Goal: Task Accomplishment & Management: Use online tool/utility

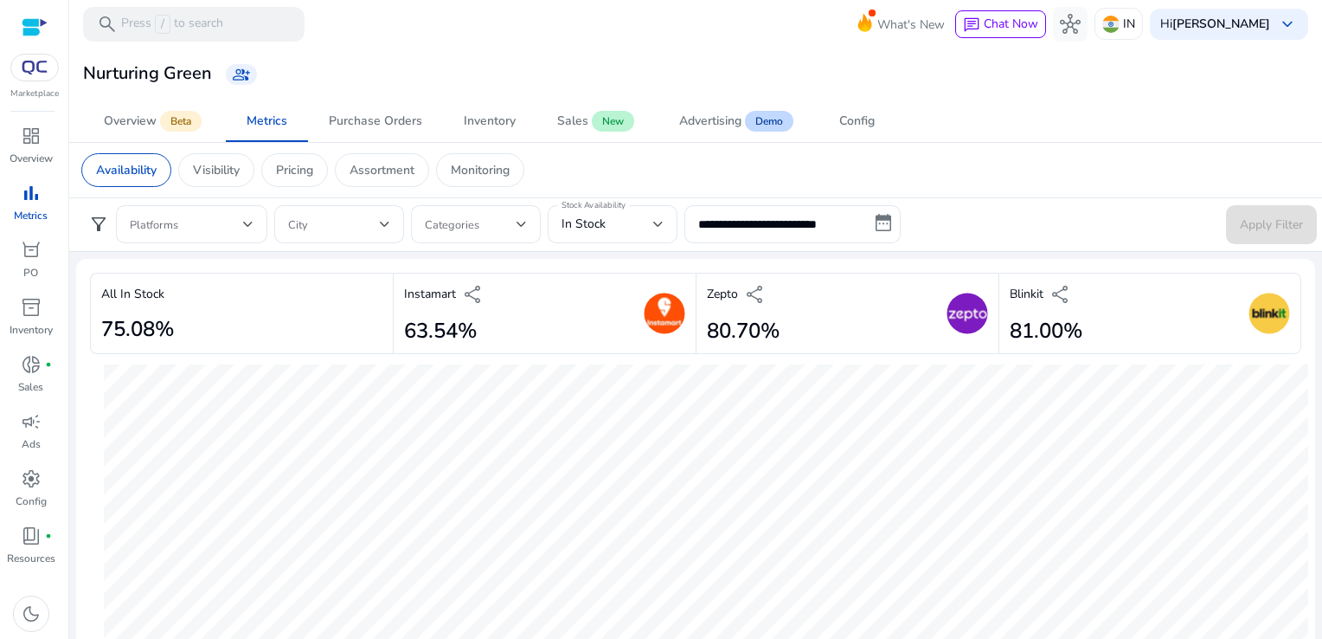
select select "*"
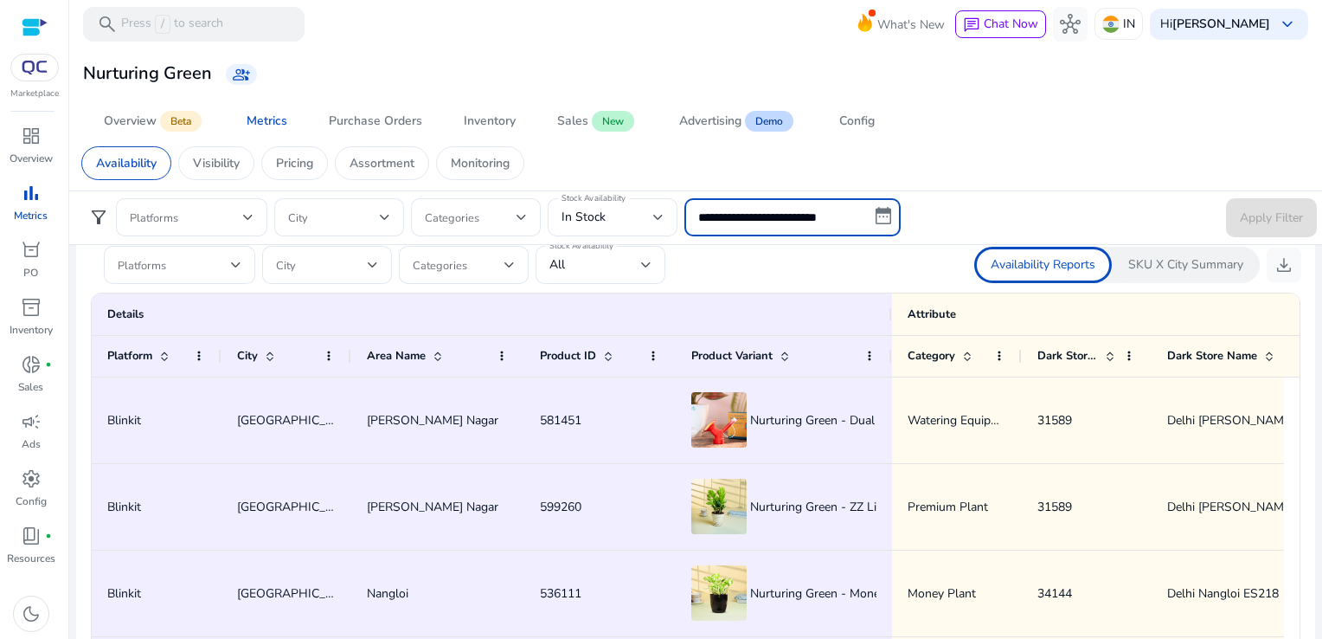
click at [861, 229] on input "**********" at bounding box center [793, 217] width 216 height 38
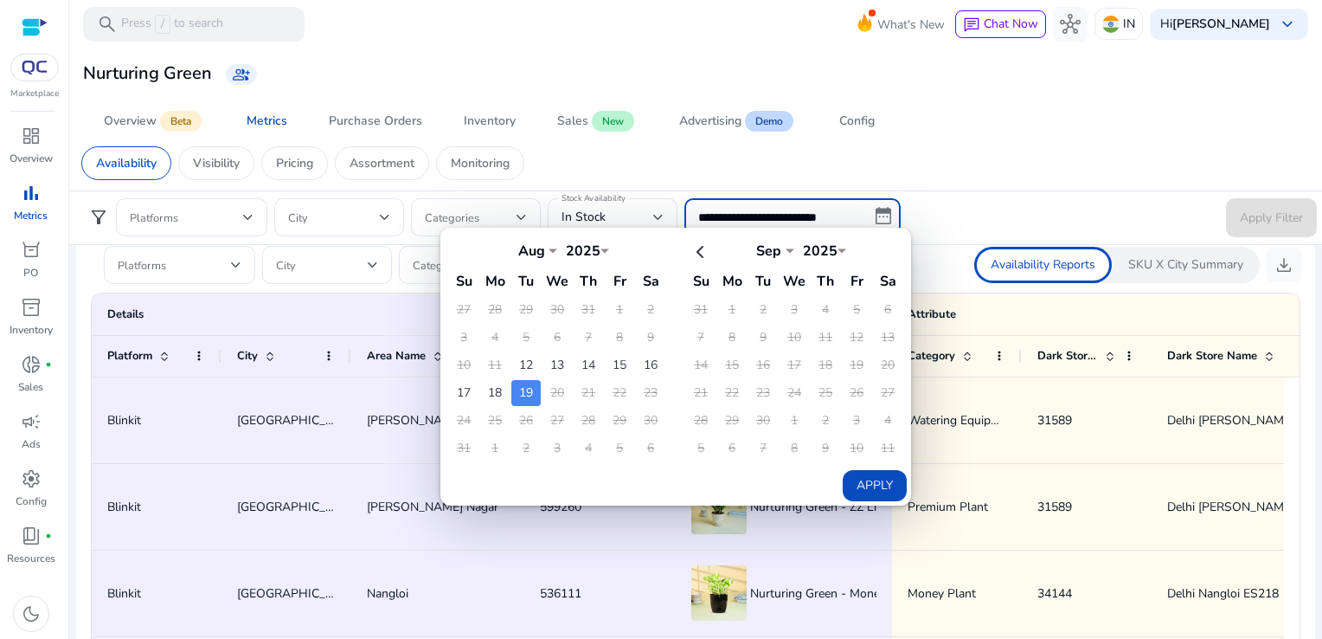
click at [531, 396] on td "19" at bounding box center [525, 393] width 29 height 26
click at [872, 471] on button "Apply" at bounding box center [875, 485] width 64 height 31
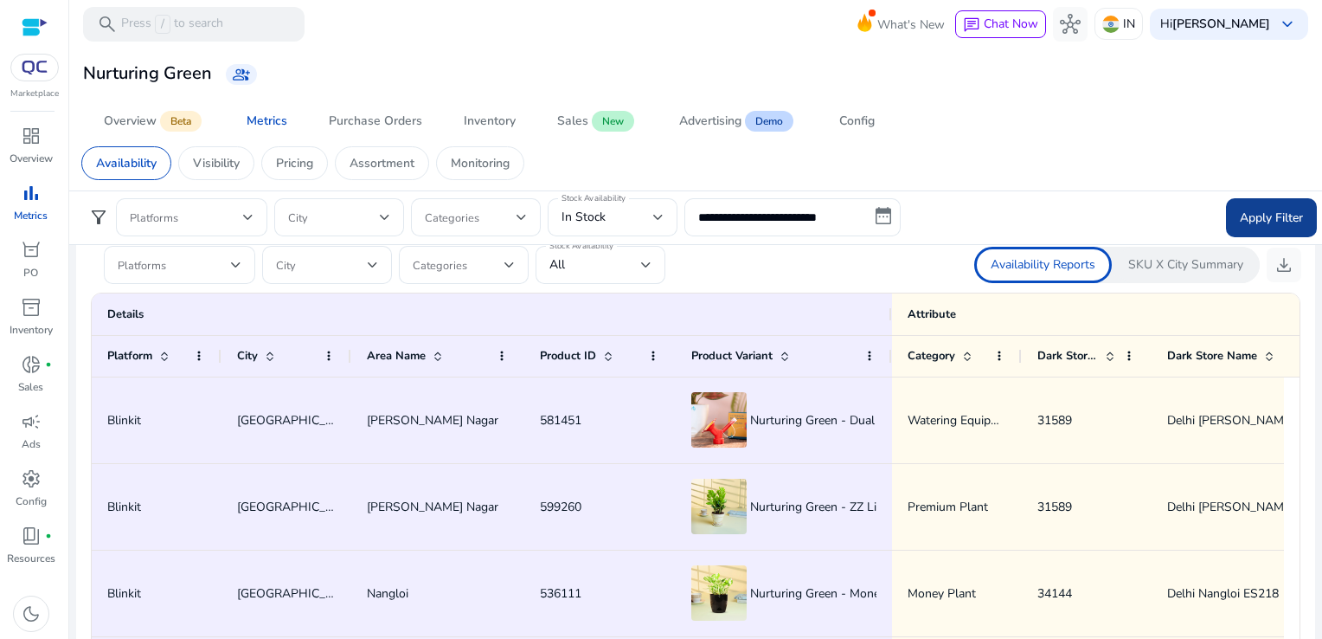
click at [1277, 198] on span at bounding box center [1271, 217] width 91 height 42
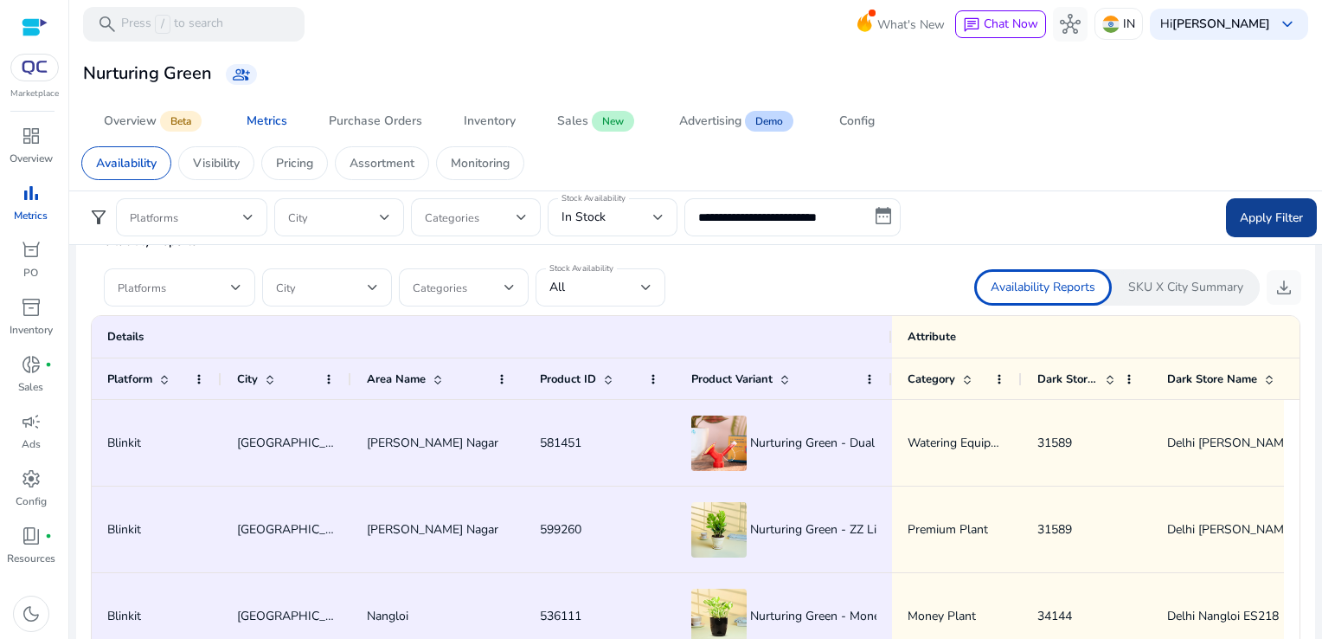
scroll to position [1087, 0]
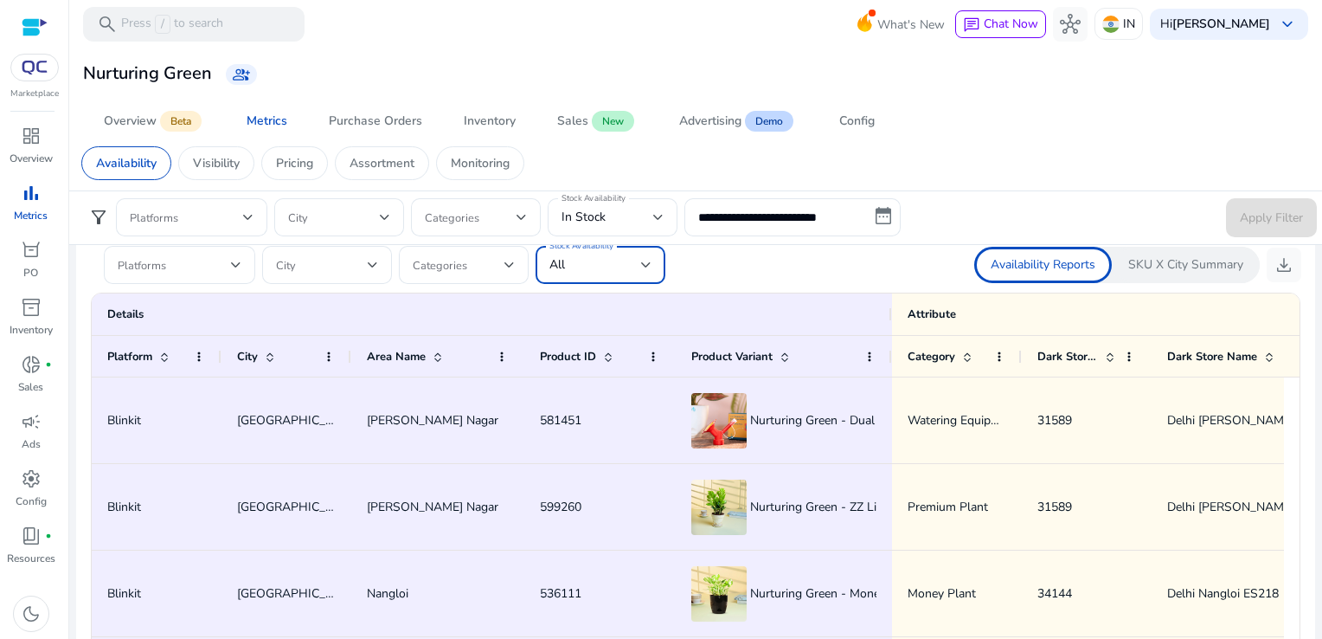
click at [575, 270] on div "All" at bounding box center [596, 264] width 92 height 19
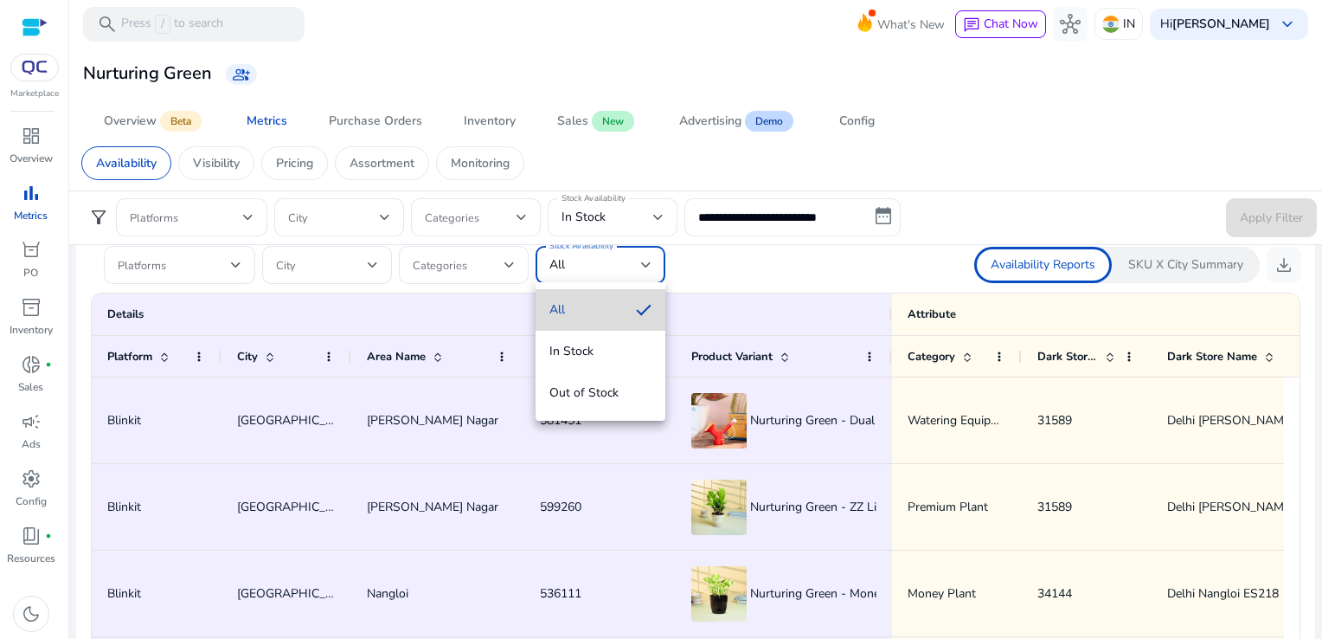
click at [578, 293] on mat-option "All" at bounding box center [601, 310] width 130 height 42
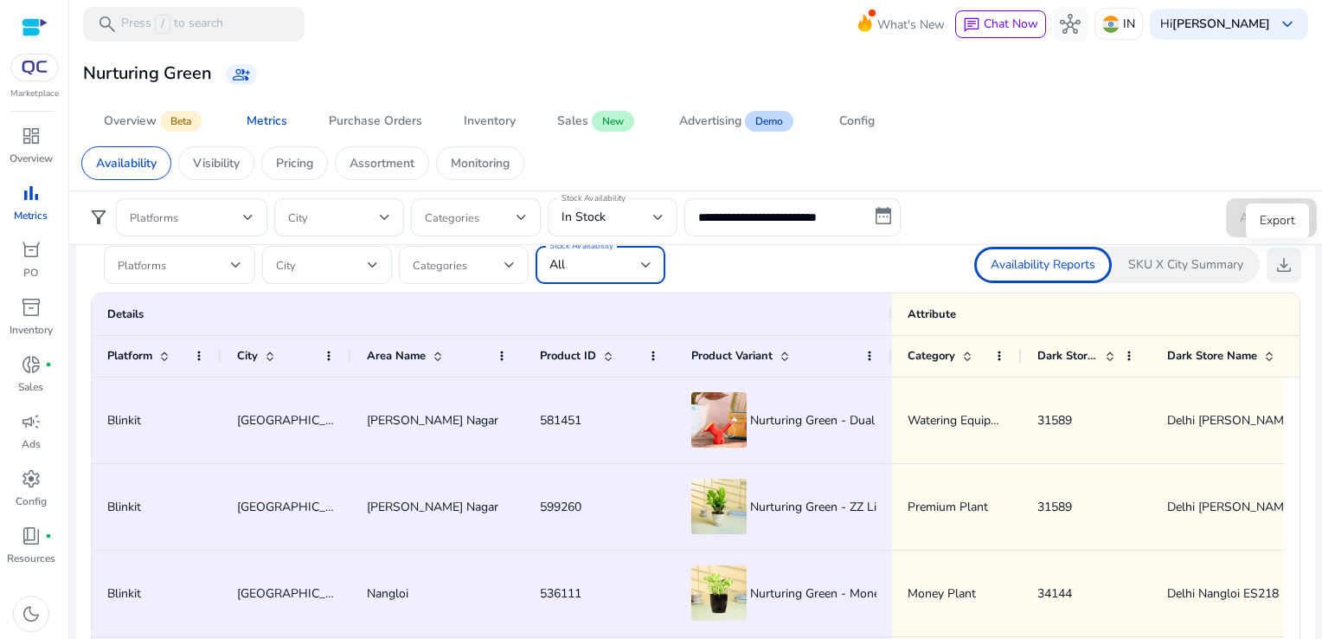
scroll to position [1064, 0]
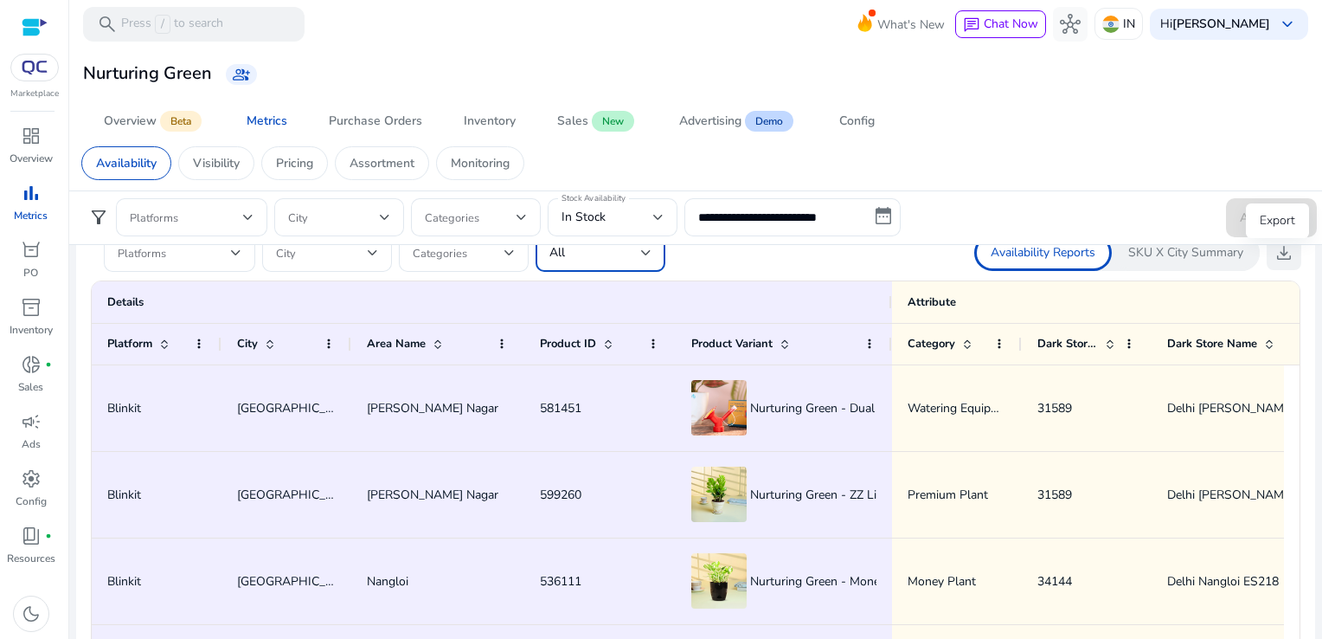
click at [1274, 263] on span "download" at bounding box center [1284, 252] width 21 height 21
